Goal: Find specific page/section: Find specific page/section

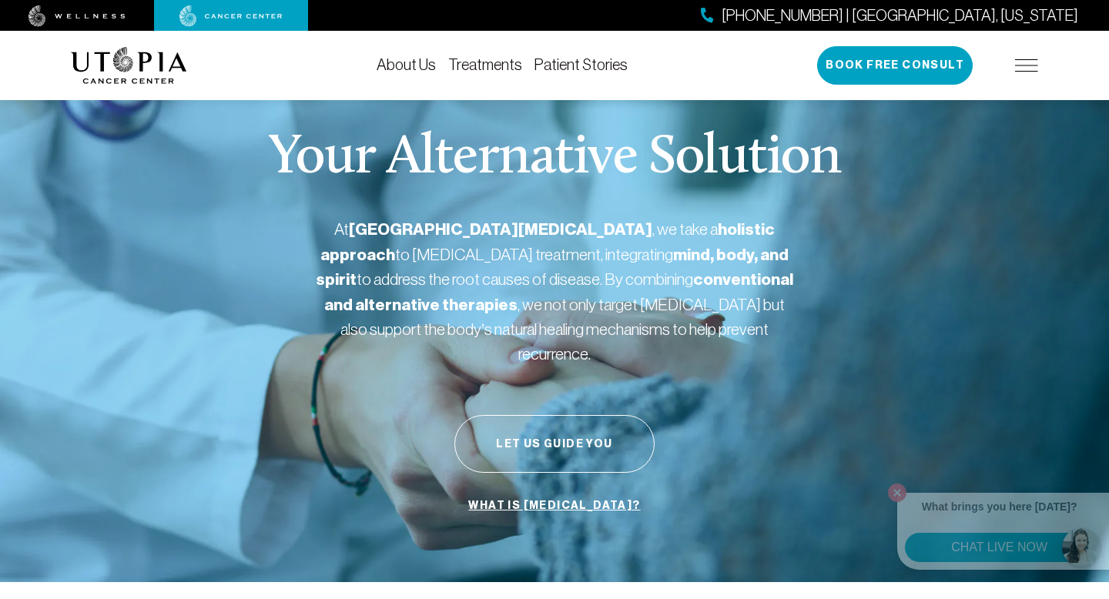
click at [1030, 69] on img at bounding box center [1026, 65] width 23 height 12
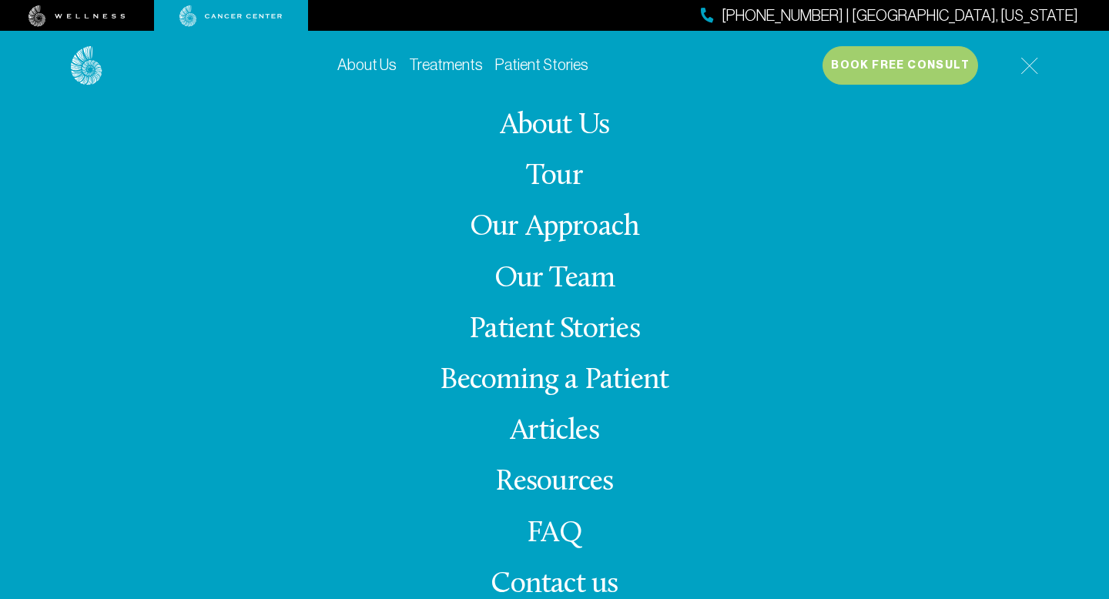
scroll to position [393, 0]
click at [1032, 58] on img at bounding box center [1029, 66] width 18 height 18
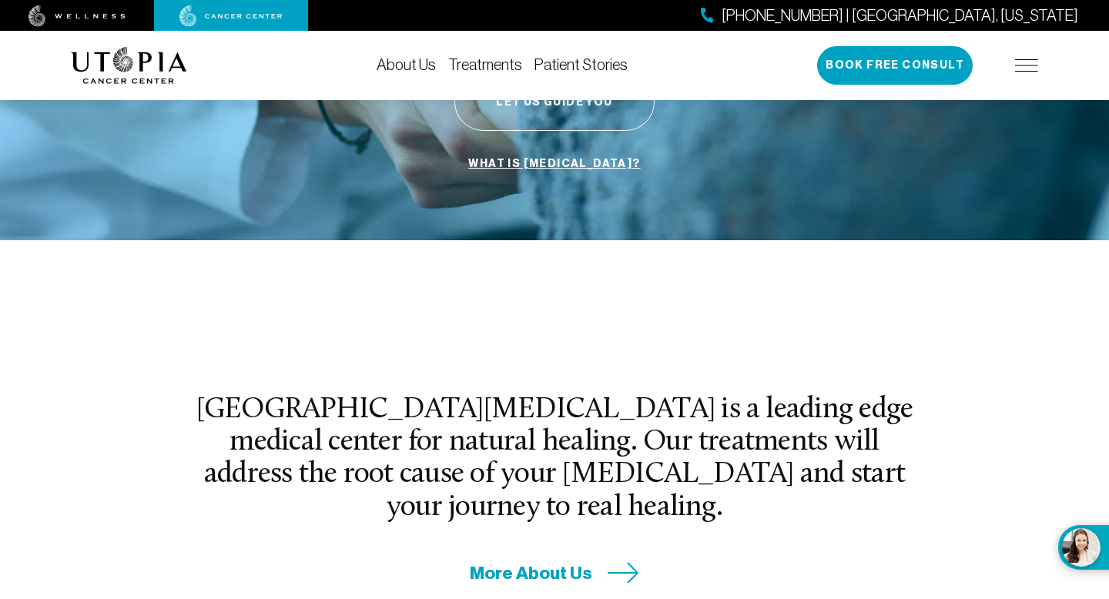
scroll to position [0, 0]
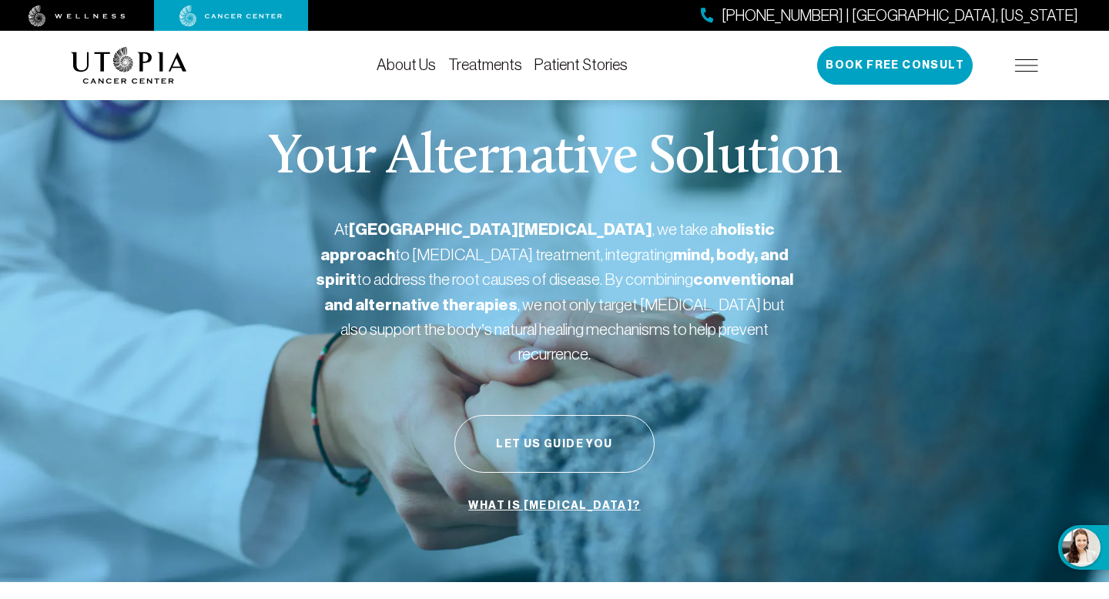
click at [1036, 65] on img at bounding box center [1026, 65] width 23 height 12
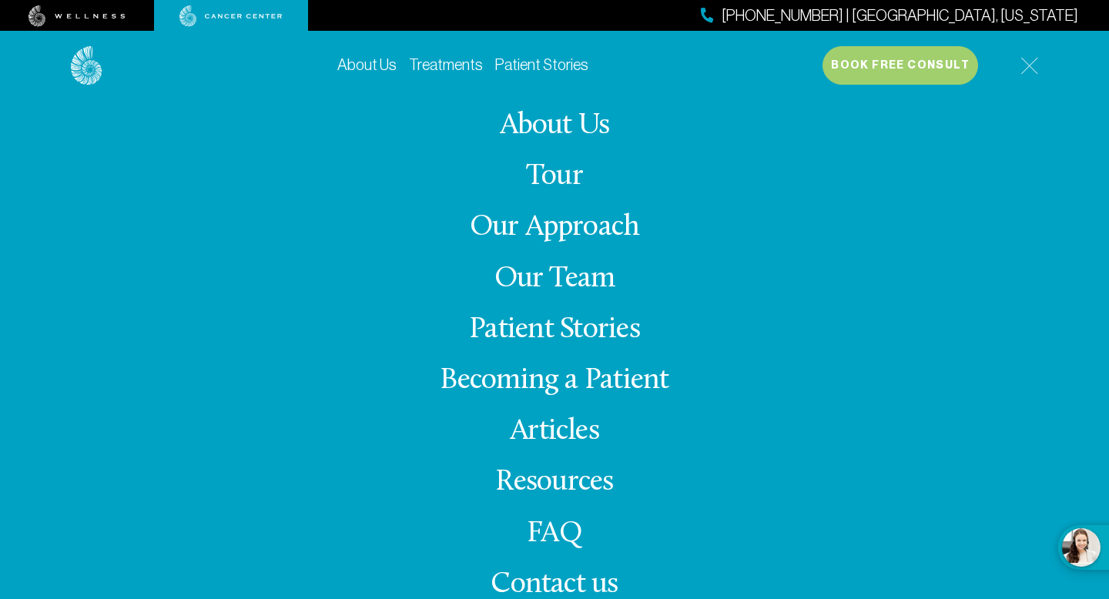
click at [590, 128] on link "About Us" at bounding box center [555, 126] width 110 height 30
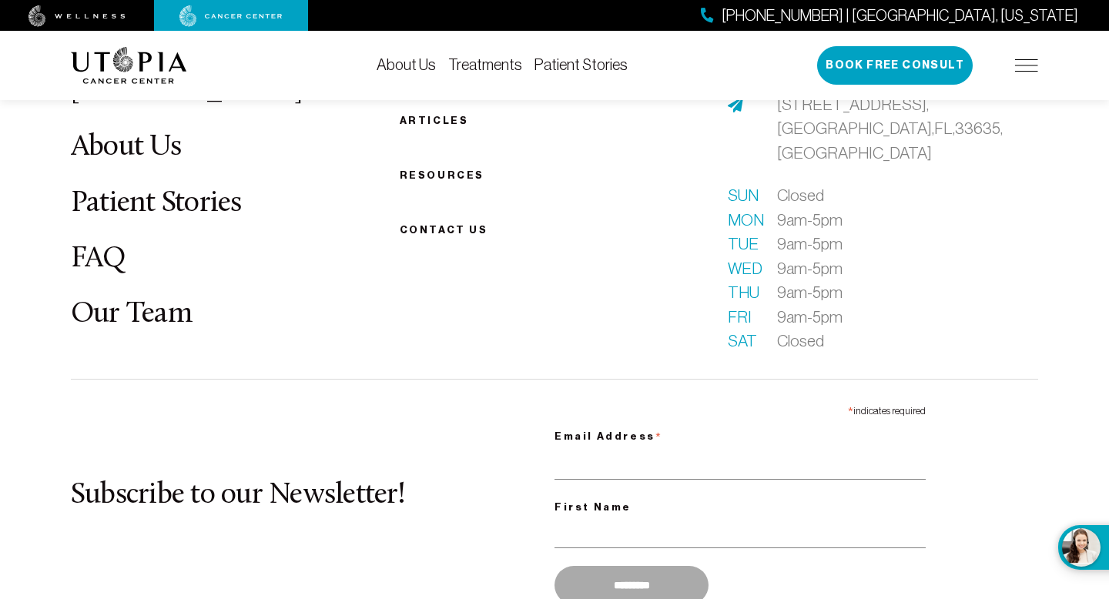
scroll to position [8186, 0]
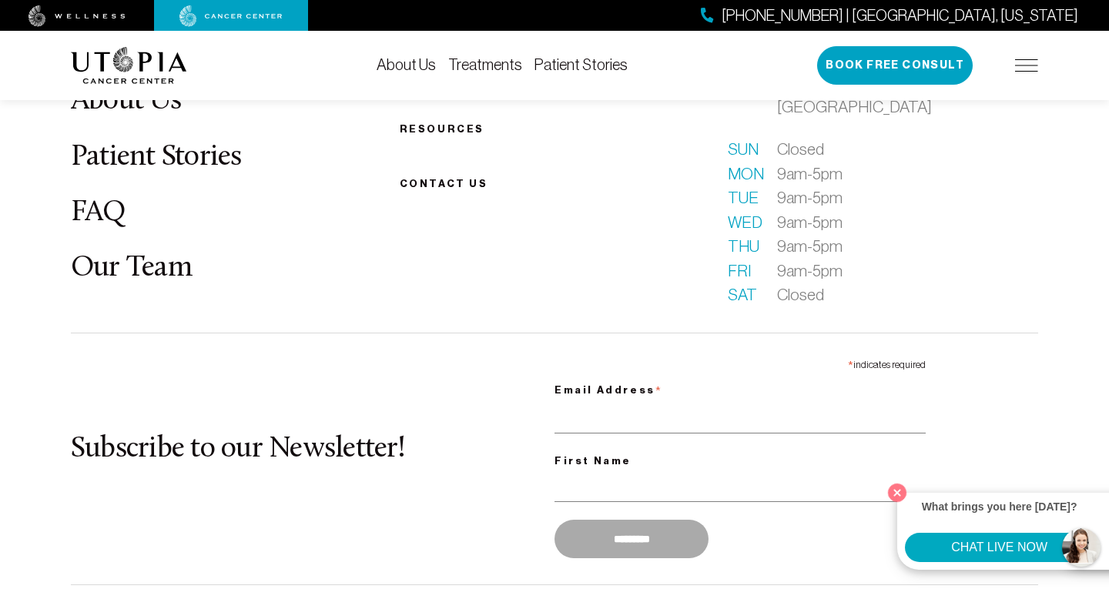
click at [1079, 546] on button "CHAT LIVE NOW" at bounding box center [999, 547] width 189 height 29
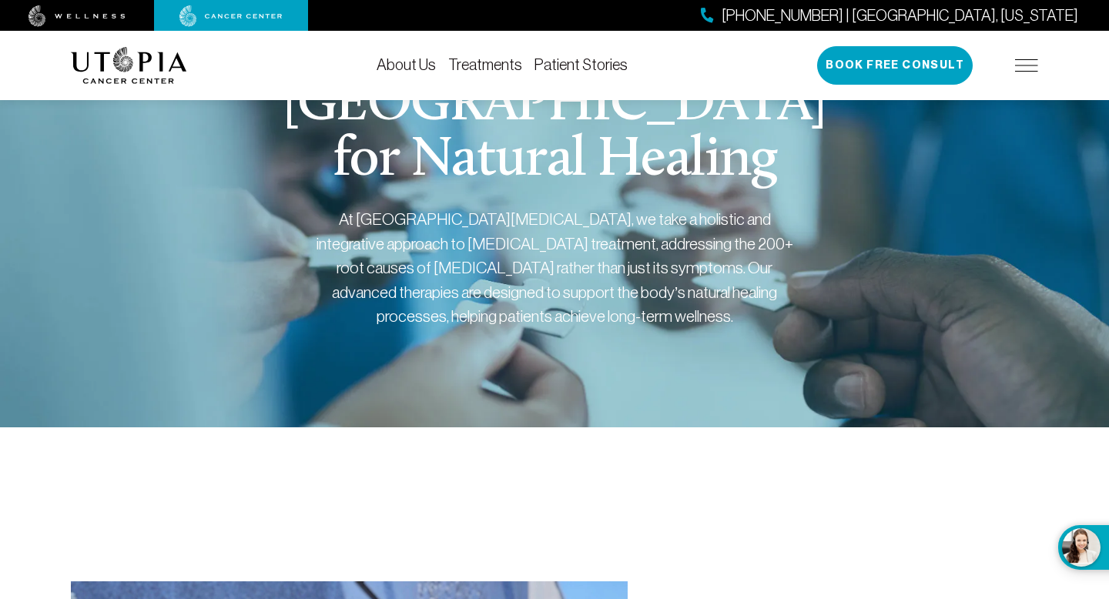
scroll to position [0, 0]
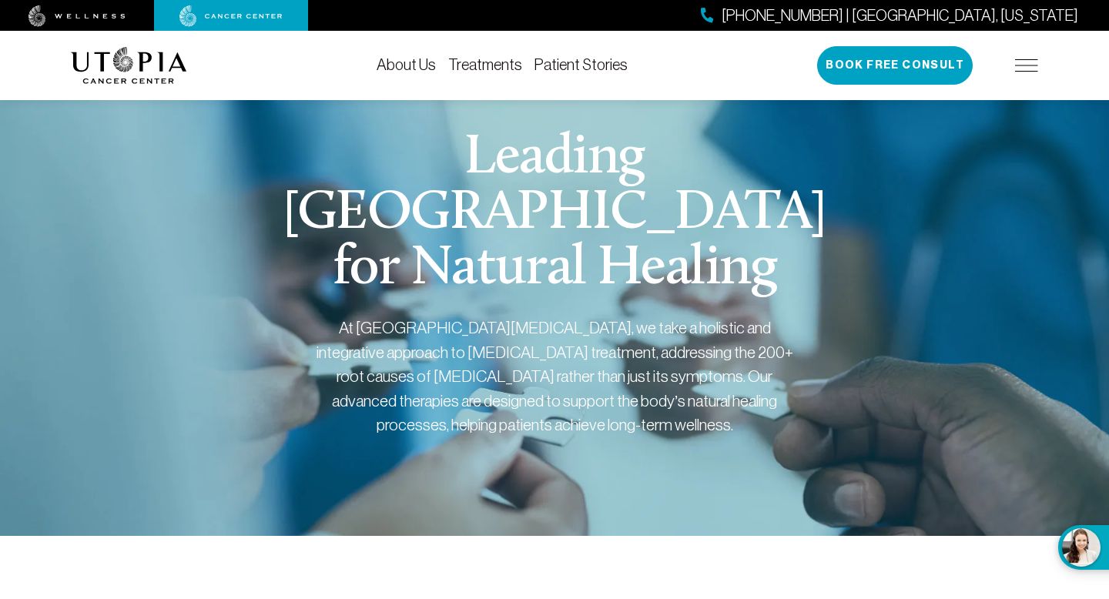
click at [1025, 64] on img at bounding box center [1026, 65] width 23 height 12
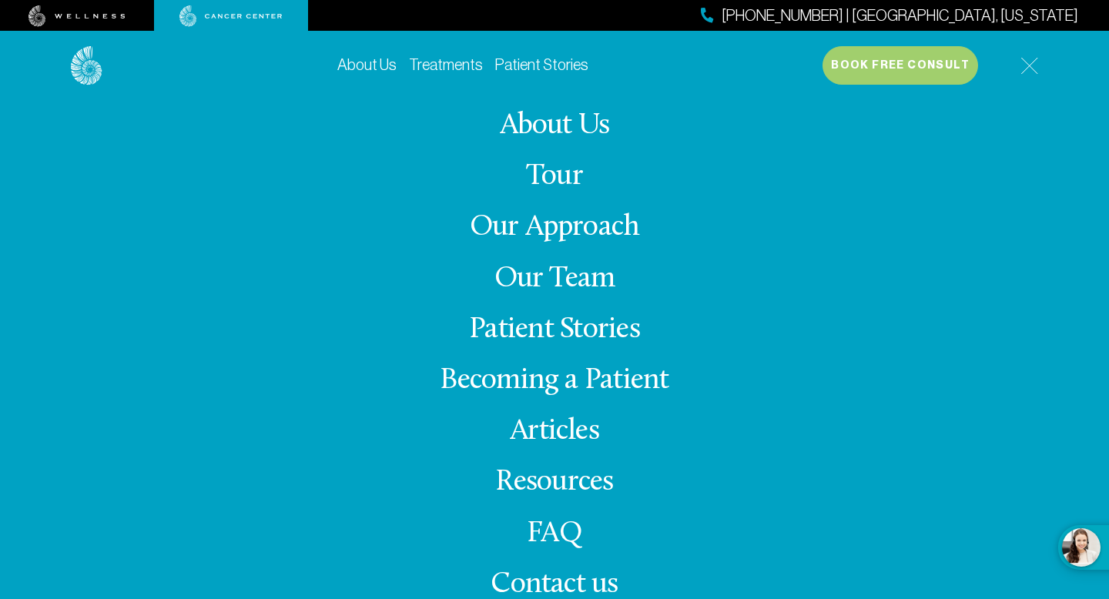
click at [548, 582] on span "Contact us" at bounding box center [553, 585] width 127 height 30
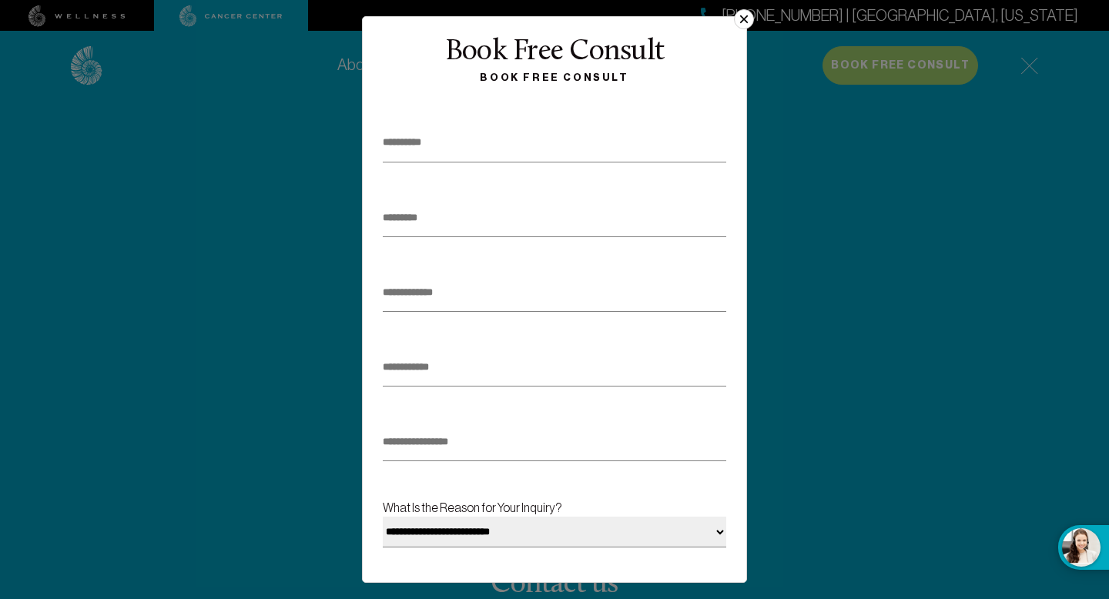
scroll to position [212, 0]
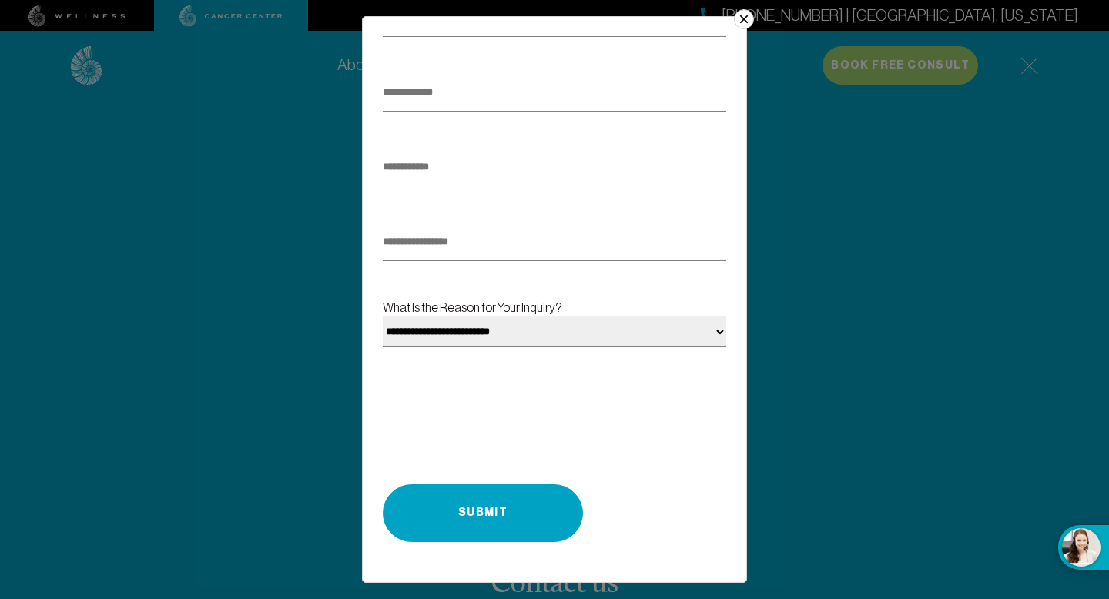
click at [747, 18] on button "×" at bounding box center [744, 19] width 20 height 20
